Goal: Find specific page/section: Find specific page/section

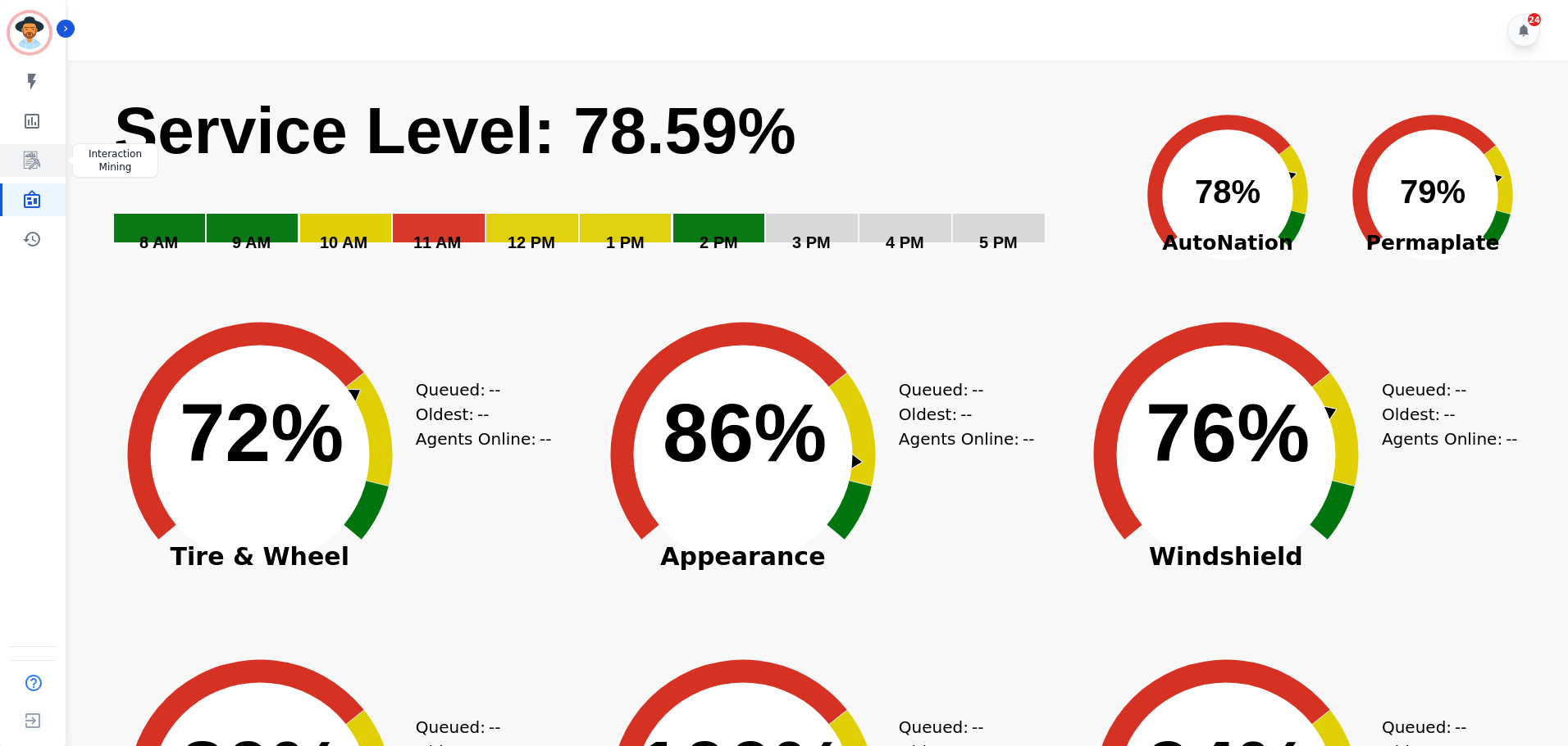
click at [40, 160] on icon "Sidebar" at bounding box center [32, 160] width 20 height 20
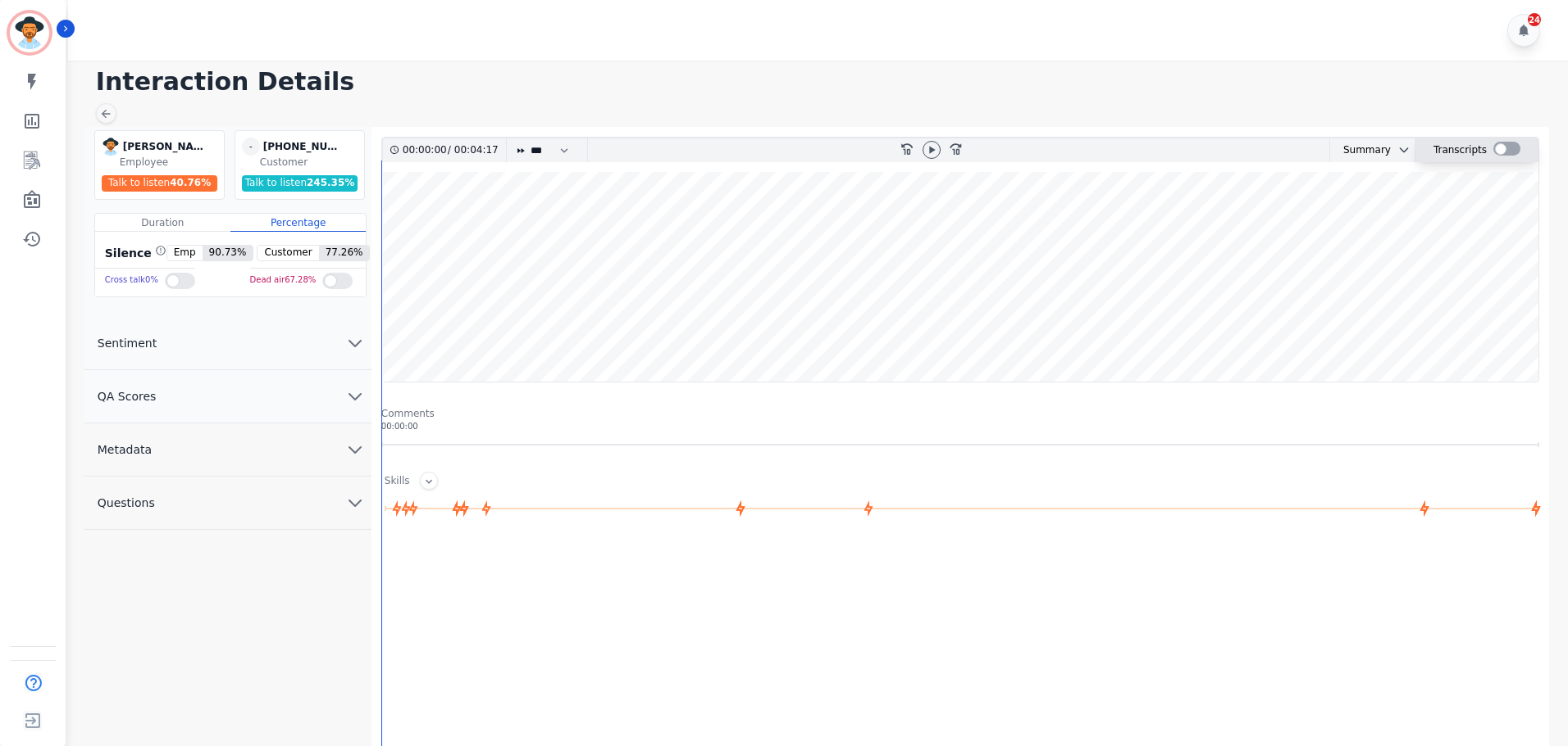
click at [1497, 147] on div at bounding box center [1506, 148] width 27 height 14
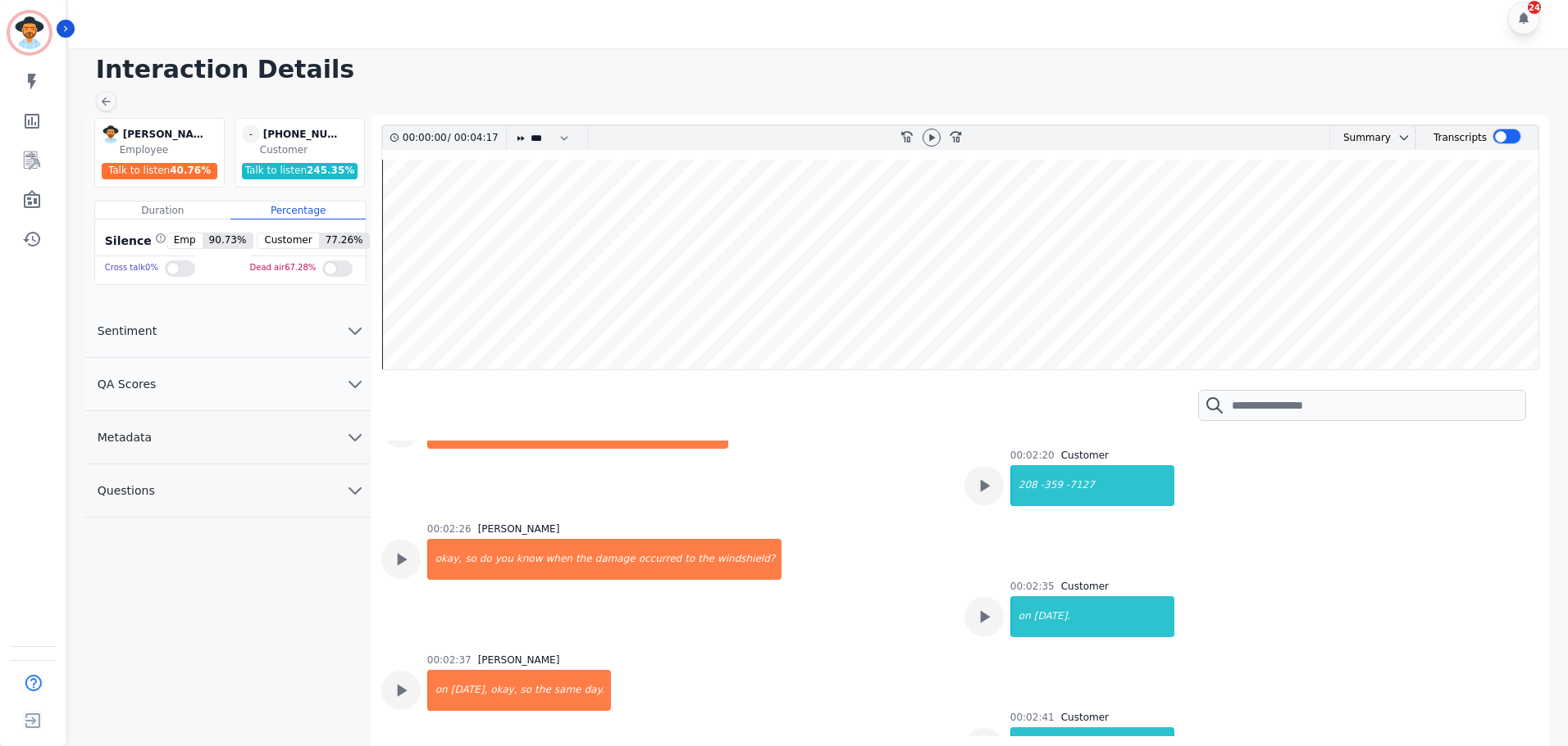
scroll to position [1229, 0]
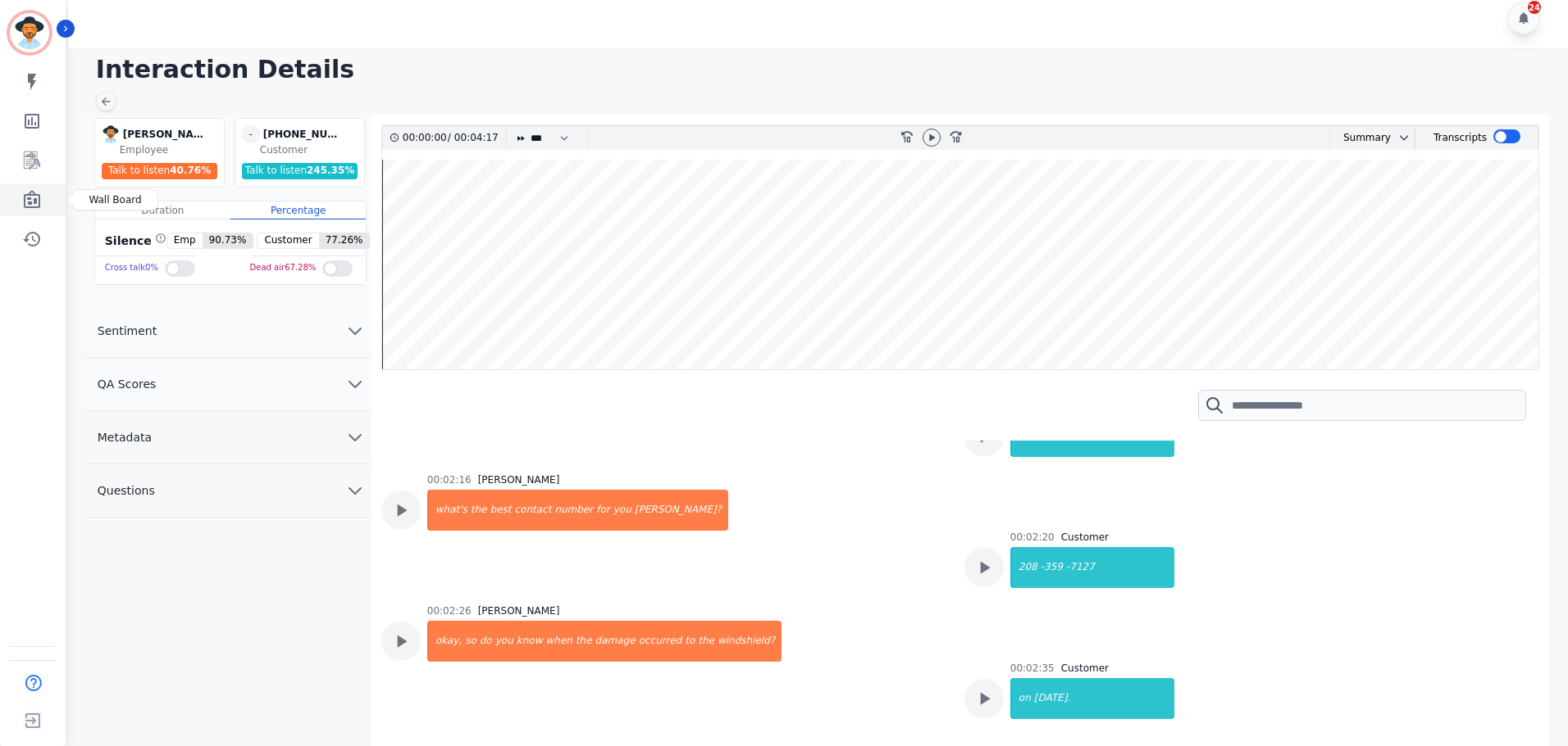
click at [46, 197] on link "Sidebar" at bounding box center [34, 200] width 63 height 33
